Goal: Find specific page/section: Find specific page/section

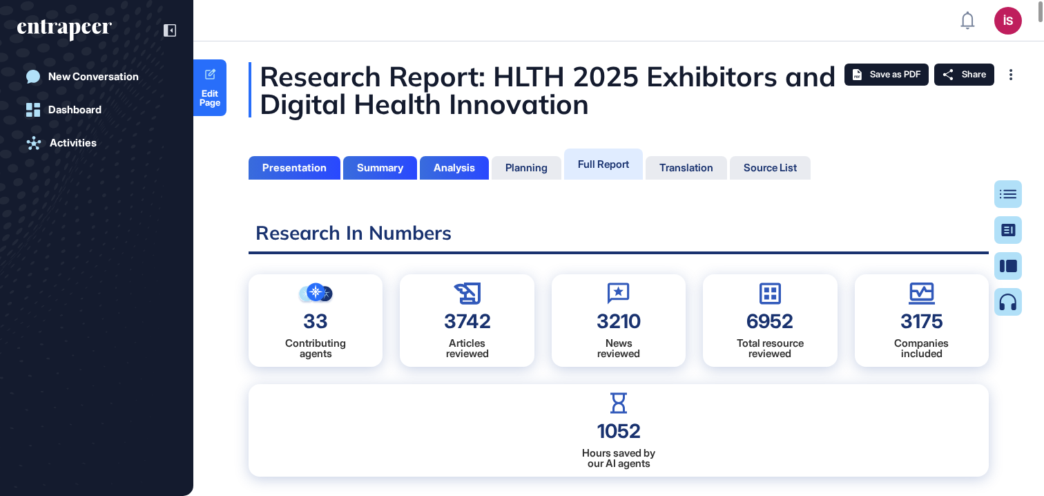
scroll to position [427, 3]
click at [1004, 190] on div at bounding box center [1014, 194] width 28 height 28
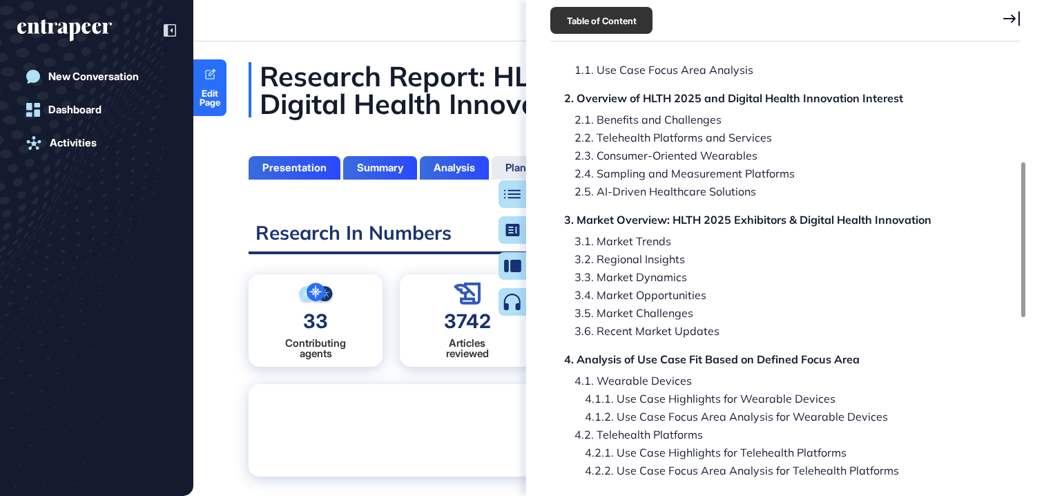
scroll to position [742, 0]
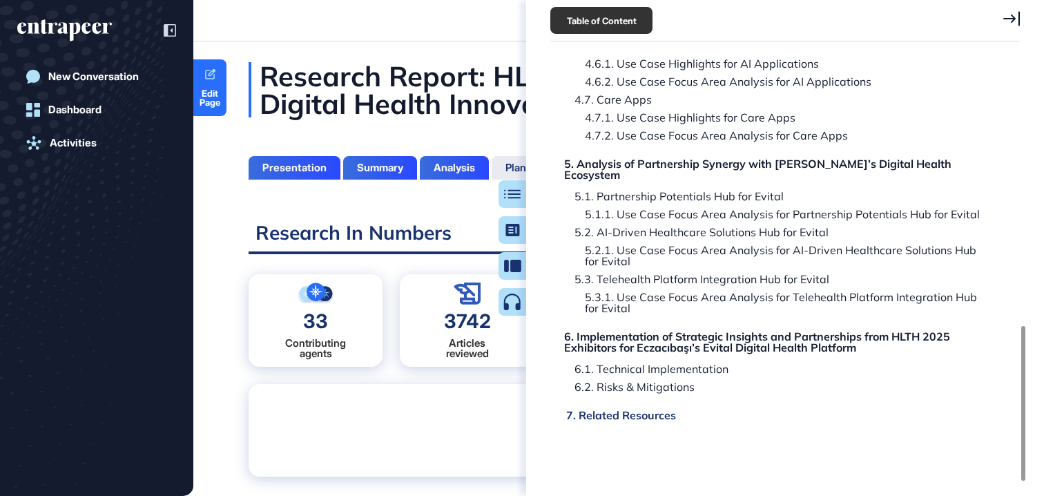
click at [643, 409] on div "7. Related Resources" at bounding box center [621, 414] width 110 height 11
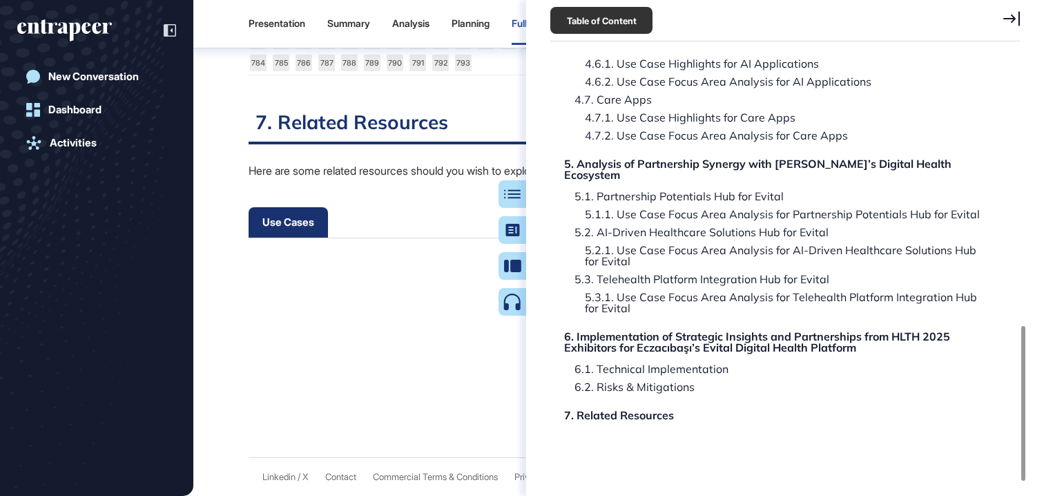
scroll to position [81166, 0]
click at [1011, 14] on icon at bounding box center [1011, 18] width 17 height 14
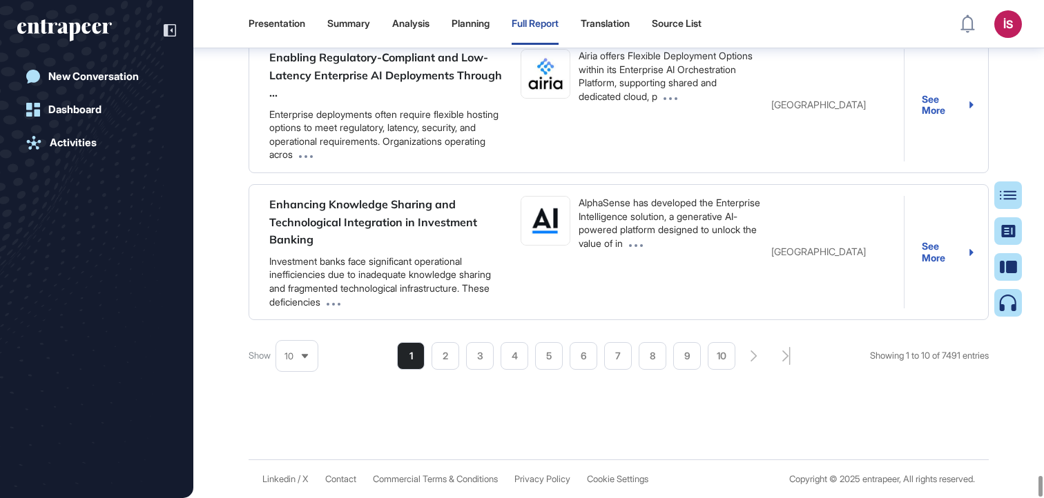
scroll to position [429, 3]
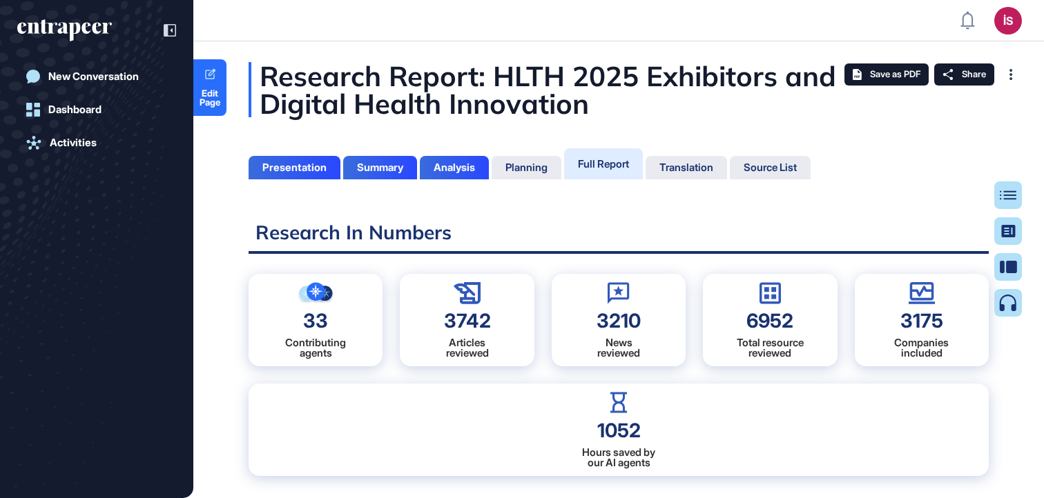
scroll to position [429, 3]
